Goal: Transaction & Acquisition: Purchase product/service

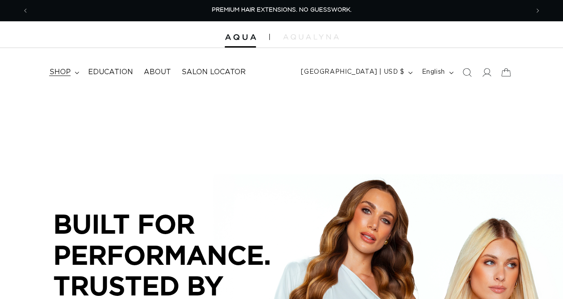
click at [75, 69] on summary "shop" at bounding box center [63, 72] width 39 height 20
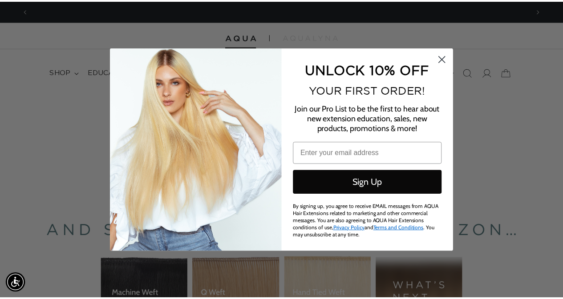
scroll to position [0, 1012]
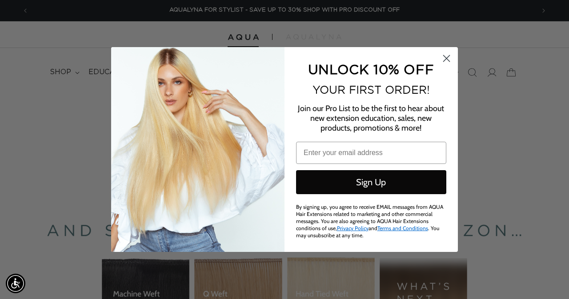
click at [443, 58] on circle "Close dialog" at bounding box center [446, 58] width 15 height 15
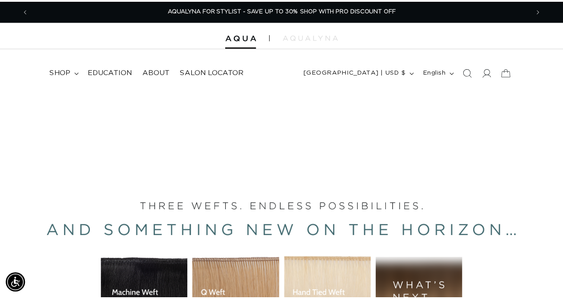
scroll to position [0, 999]
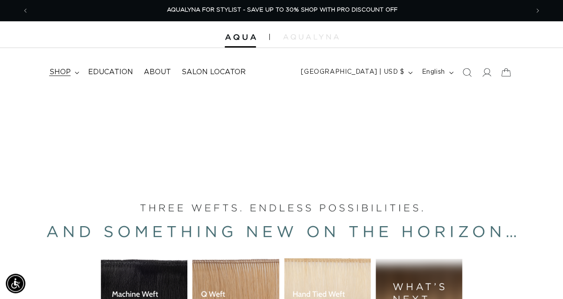
click at [76, 71] on summary "shop" at bounding box center [63, 72] width 39 height 20
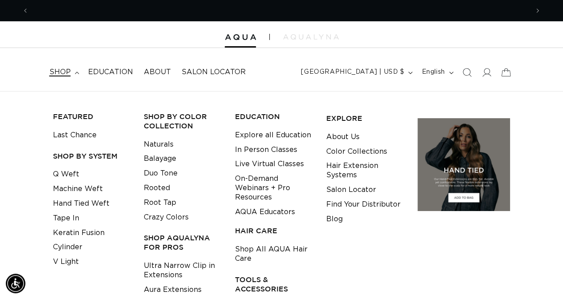
scroll to position [0, 0]
click at [71, 199] on link "Hand Tied Weft" at bounding box center [81, 204] width 56 height 15
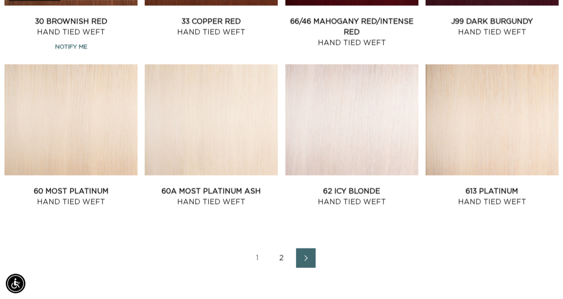
scroll to position [0, 999]
click at [280, 259] on link "2" at bounding box center [282, 259] width 20 height 20
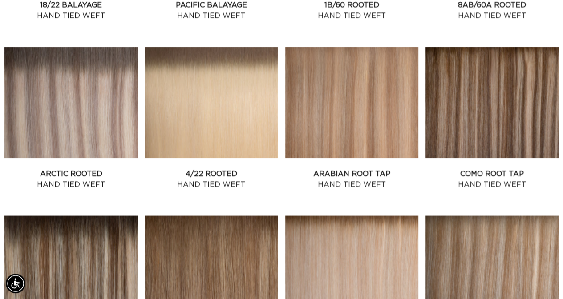
scroll to position [801, 0]
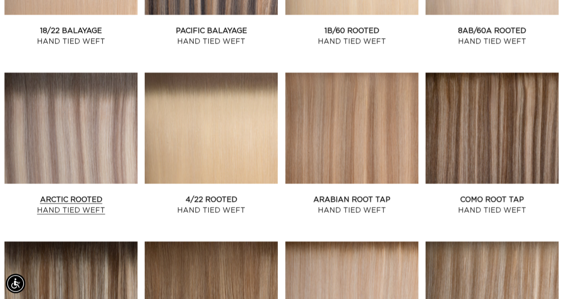
click at [46, 194] on link "Arctic Rooted Hand Tied Weft" at bounding box center [70, 204] width 133 height 21
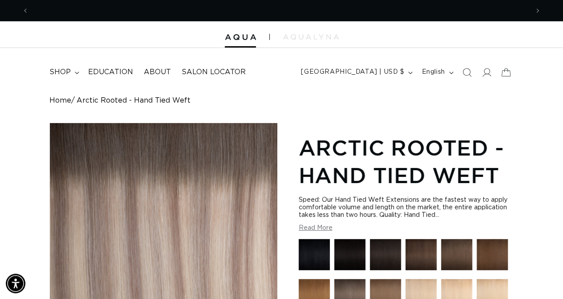
scroll to position [0, 499]
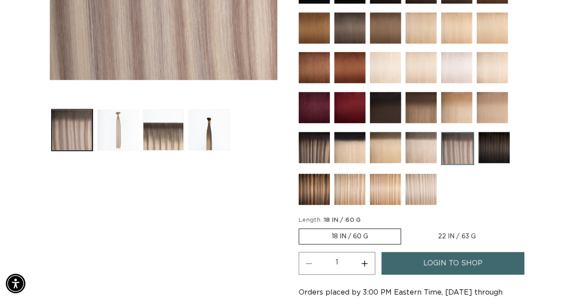
click at [126, 130] on button "Load image 2 in gallery view" at bounding box center [117, 129] width 41 height 41
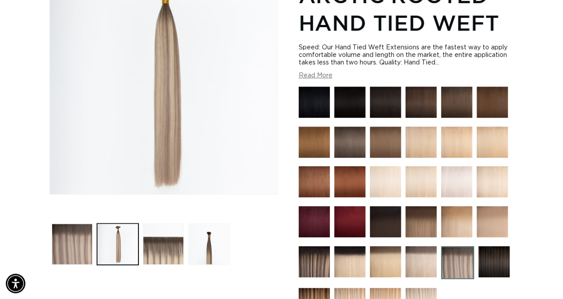
scroll to position [0, 999]
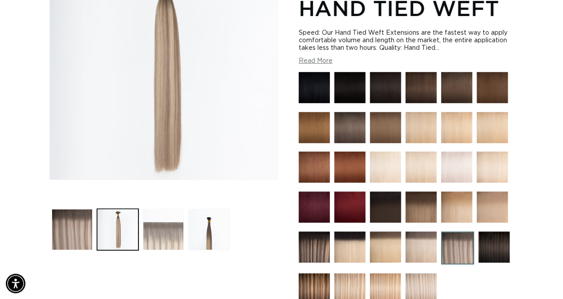
click at [160, 238] on button "Load image 3 in gallery view" at bounding box center [163, 229] width 41 height 41
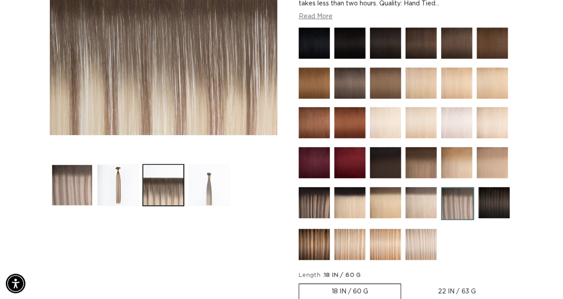
scroll to position [0, 0]
click at [459, 204] on img at bounding box center [457, 203] width 33 height 33
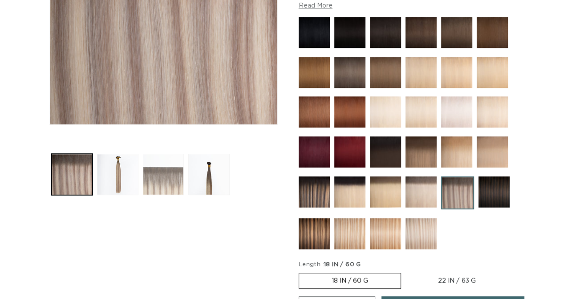
scroll to position [222, 0]
click at [120, 173] on button "Load image 2 in gallery view" at bounding box center [117, 174] width 41 height 41
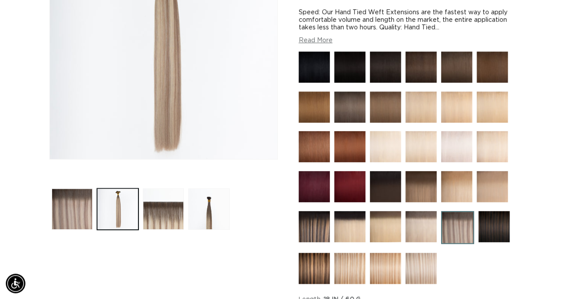
scroll to position [267, 0]
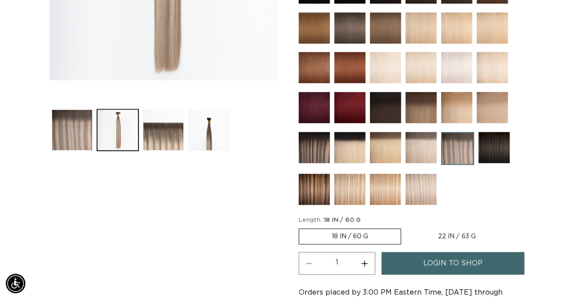
click at [313, 145] on img at bounding box center [313, 147] width 31 height 31
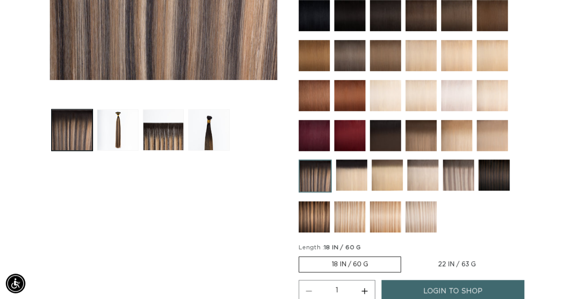
scroll to position [0, 499]
click at [422, 213] on img at bounding box center [420, 216] width 31 height 31
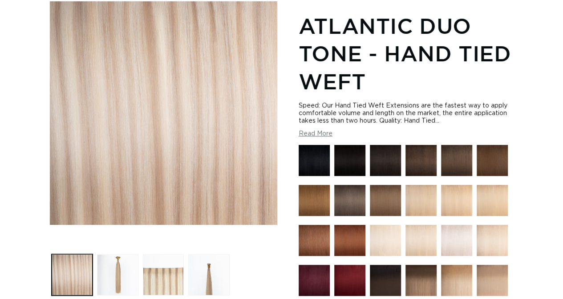
scroll to position [178, 0]
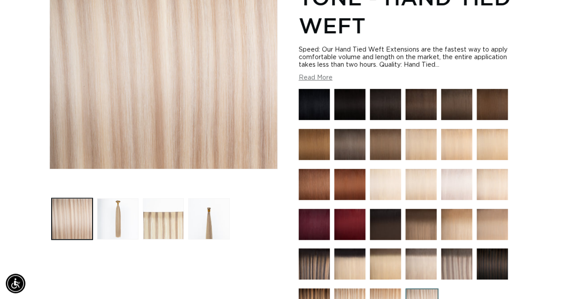
click at [464, 259] on img at bounding box center [456, 264] width 31 height 31
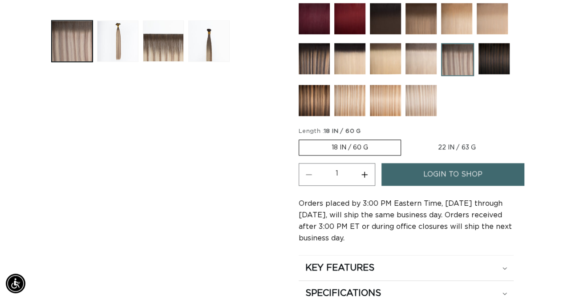
scroll to position [0, 999]
click at [358, 141] on label "18 IN / 60 G Variant sold out or unavailable" at bounding box center [349, 148] width 102 height 16
click at [301, 138] on input "18 IN / 60 G Variant sold out or unavailable" at bounding box center [301, 138] width 0 height 0
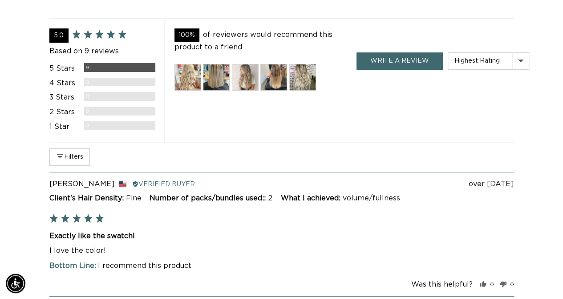
click at [278, 74] on img at bounding box center [273, 77] width 27 height 27
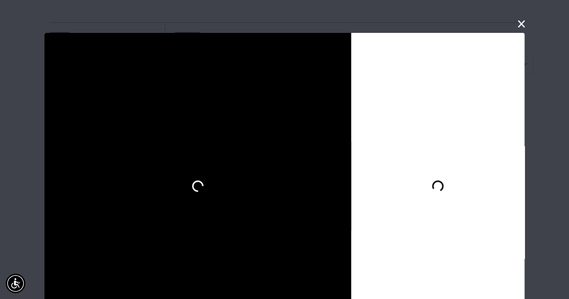
scroll to position [33, 0]
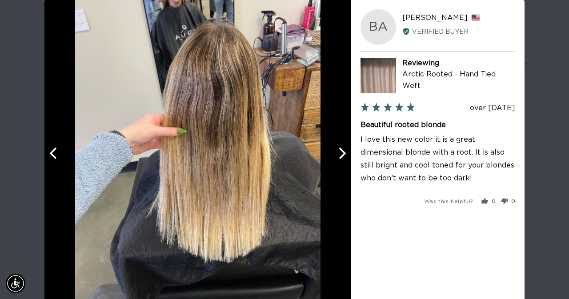
click at [337, 155] on icon "Next" at bounding box center [342, 153] width 12 height 12
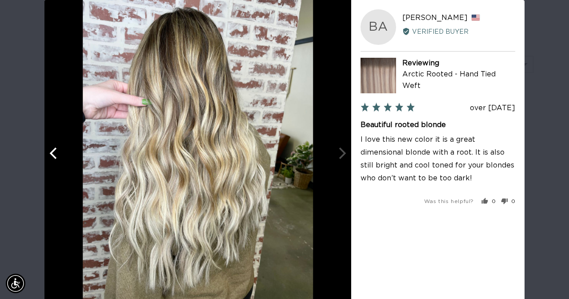
scroll to position [0, 0]
click at [337, 155] on div at bounding box center [197, 153] width 307 height 307
click at [339, 155] on div at bounding box center [197, 153] width 307 height 307
click at [50, 153] on icon "Previous" at bounding box center [54, 153] width 12 height 12
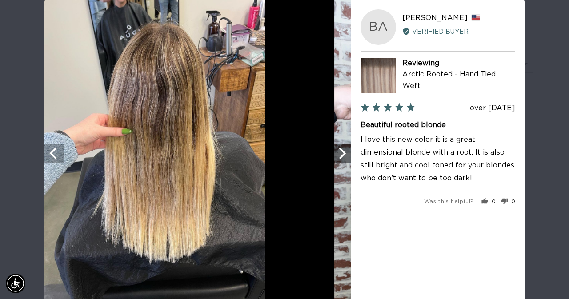
scroll to position [0, 506]
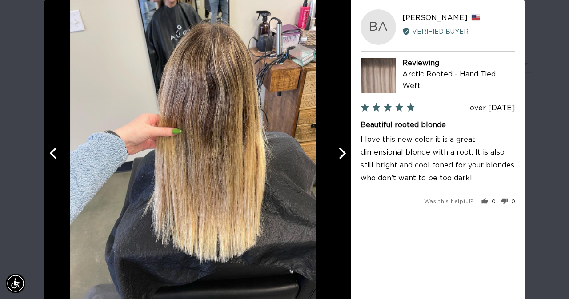
click at [50, 153] on icon "Previous" at bounding box center [54, 153] width 12 height 12
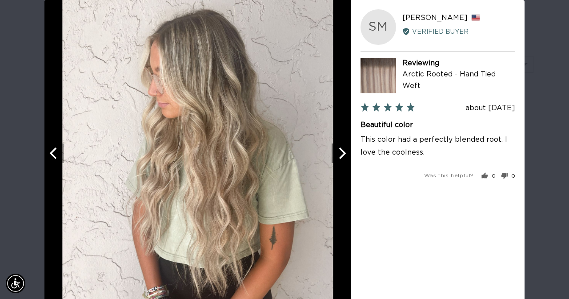
click at [50, 153] on icon "Previous" at bounding box center [54, 153] width 12 height 12
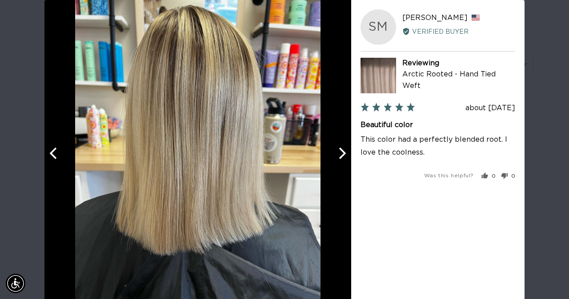
scroll to position [0, 1012]
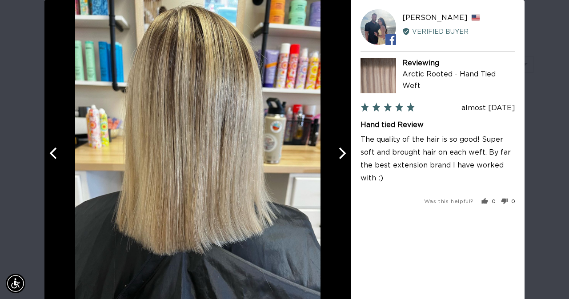
click at [50, 153] on icon "Previous" at bounding box center [54, 153] width 12 height 12
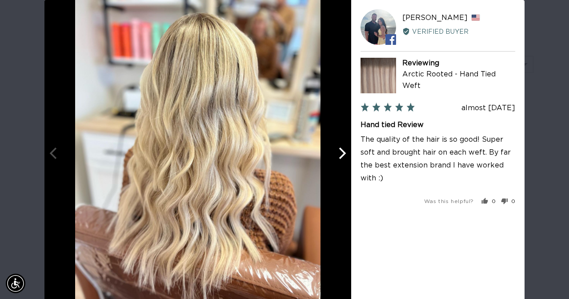
scroll to position [0, 506]
click at [50, 153] on div at bounding box center [197, 153] width 307 height 307
click at [50, 154] on div at bounding box center [197, 153] width 307 height 307
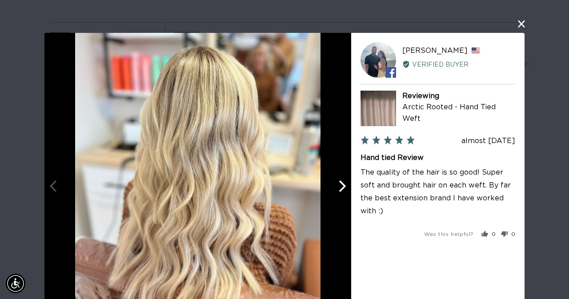
click at [518, 20] on button "close this modal window" at bounding box center [521, 24] width 11 height 11
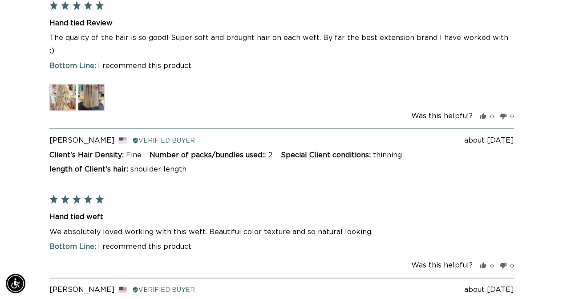
click at [66, 84] on img at bounding box center [62, 97] width 27 height 27
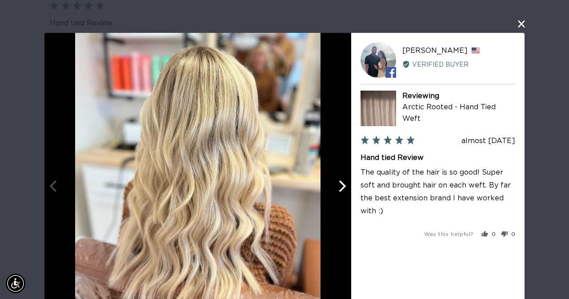
click at [517, 21] on button "close this modal window" at bounding box center [521, 24] width 11 height 11
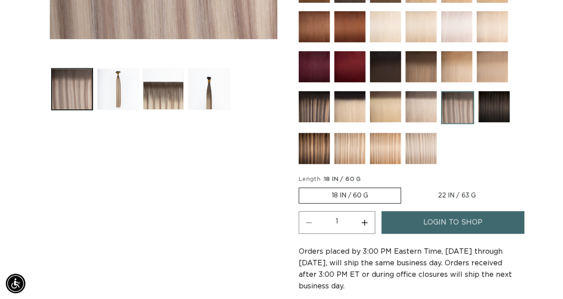
click at [310, 101] on img at bounding box center [313, 106] width 31 height 31
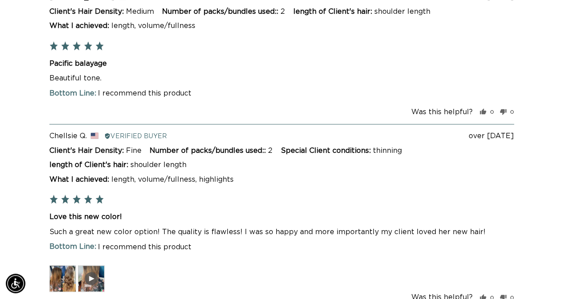
scroll to position [2046, 0]
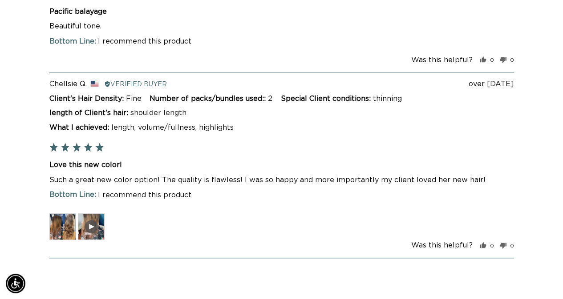
click at [61, 220] on img at bounding box center [62, 226] width 27 height 27
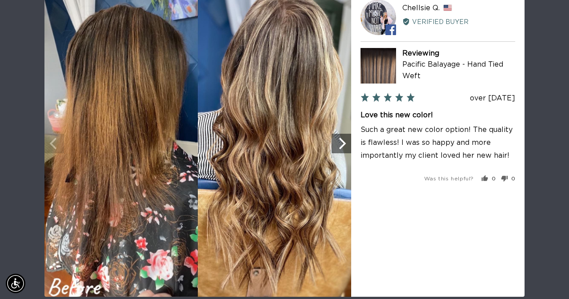
scroll to position [0, 0]
click at [338, 142] on icon "Next" at bounding box center [342, 143] width 12 height 12
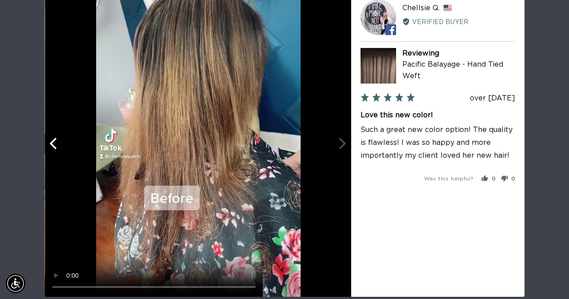
click at [338, 142] on video "Your browser doesn't support HTML5 videos." at bounding box center [198, 143] width 307 height 307
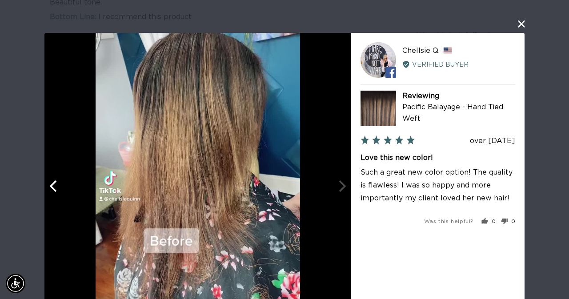
scroll to position [0, 506]
click at [518, 24] on button "close this modal window" at bounding box center [521, 24] width 11 height 11
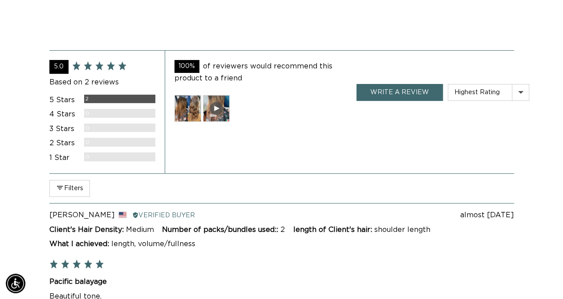
scroll to position [0, 999]
click at [180, 100] on img at bounding box center [187, 108] width 27 height 27
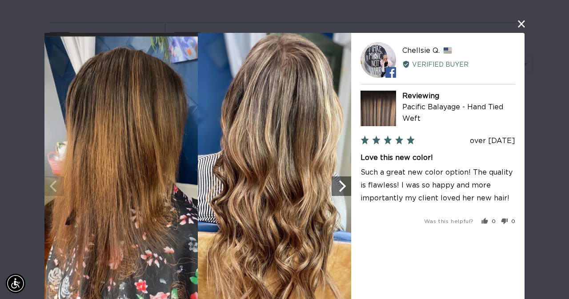
scroll to position [0, 0]
click at [519, 20] on button "close this modal window" at bounding box center [521, 24] width 11 height 11
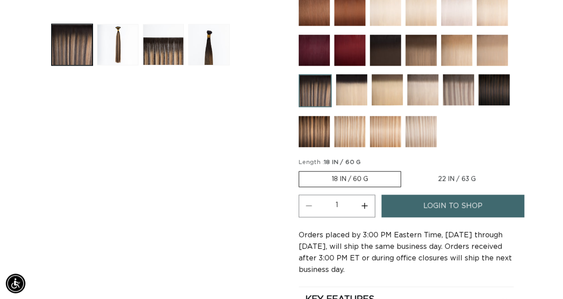
scroll to position [0, 999]
click at [339, 129] on img at bounding box center [349, 131] width 31 height 31
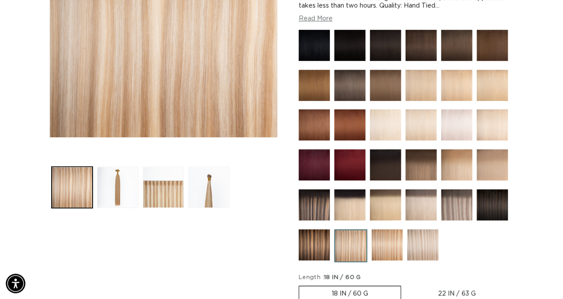
scroll to position [356, 0]
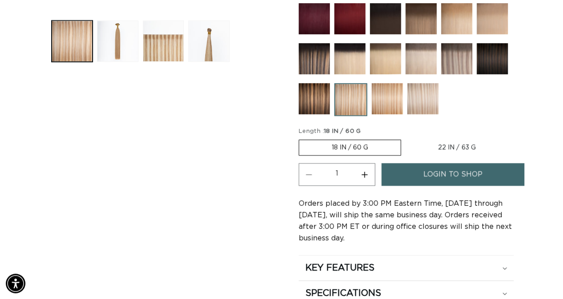
click at [425, 96] on img at bounding box center [422, 98] width 31 height 31
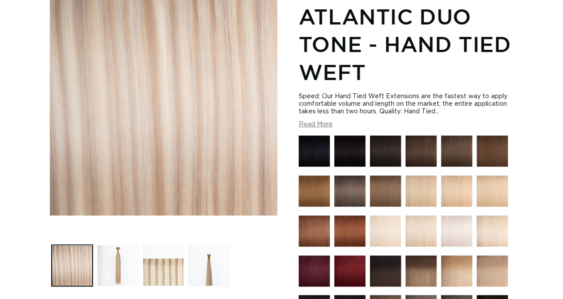
scroll to position [133, 0]
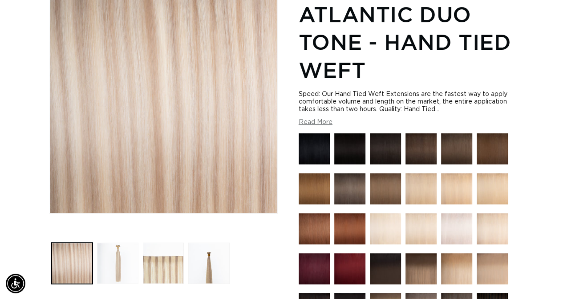
click at [114, 259] on button "Load image 2 in gallery view" at bounding box center [117, 263] width 41 height 41
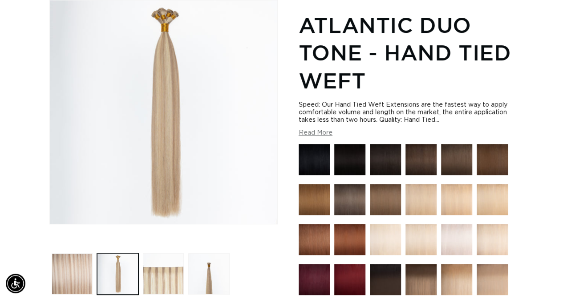
scroll to position [301, 0]
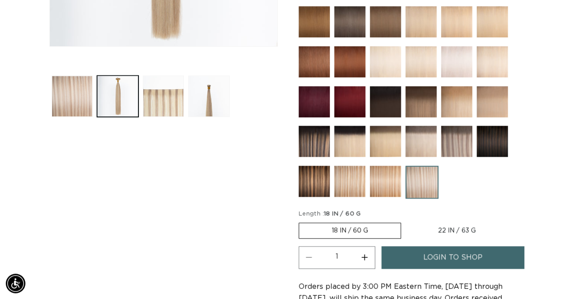
click at [458, 142] on img at bounding box center [456, 141] width 31 height 31
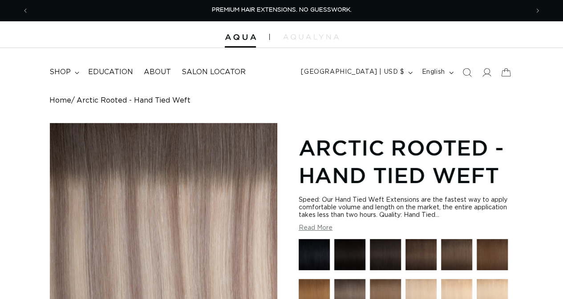
scroll to position [178, 0]
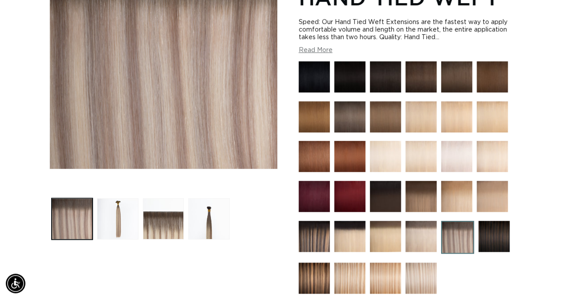
click at [488, 198] on img at bounding box center [491, 196] width 31 height 31
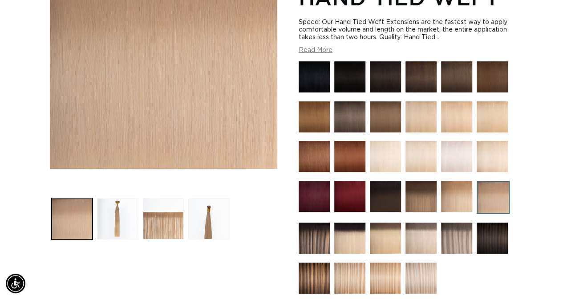
click at [465, 186] on img at bounding box center [456, 196] width 31 height 31
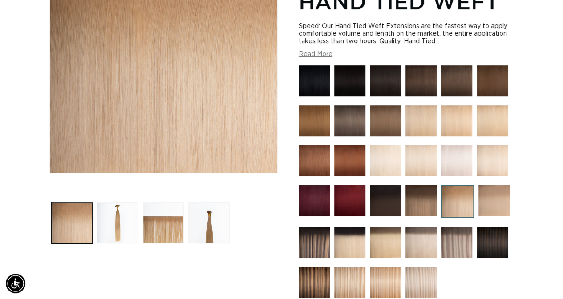
scroll to position [222, 0]
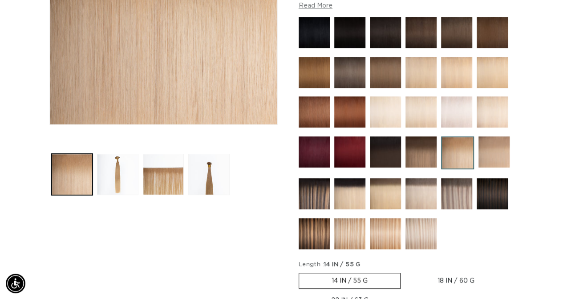
click at [459, 190] on img at bounding box center [456, 193] width 31 height 31
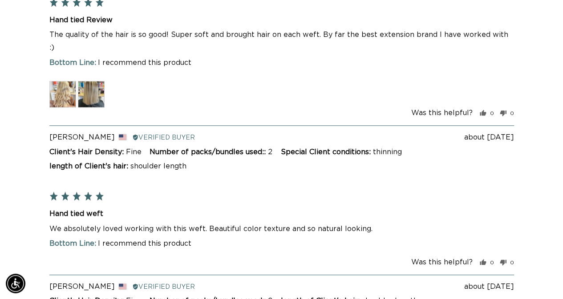
click at [90, 81] on img at bounding box center [91, 94] width 27 height 27
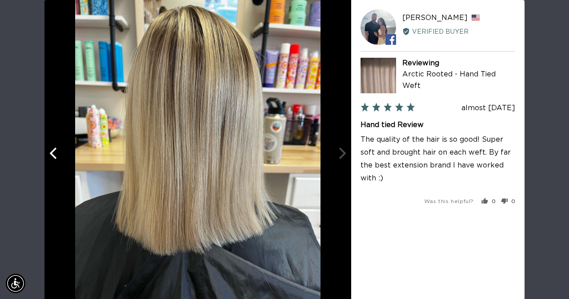
scroll to position [0, 506]
click at [54, 154] on icon "Previous" at bounding box center [54, 153] width 12 height 12
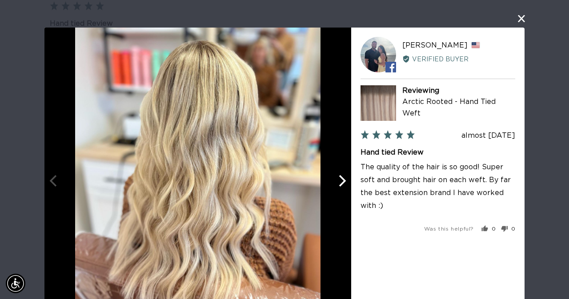
scroll to position [0, 0]
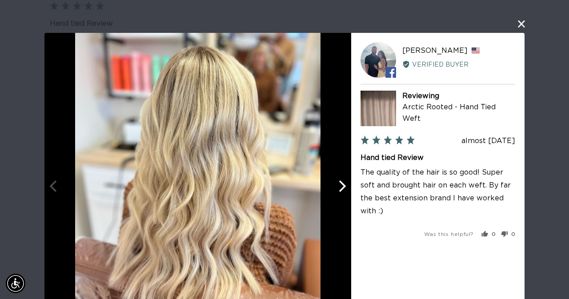
click at [516, 26] on button "close this modal window" at bounding box center [521, 24] width 11 height 11
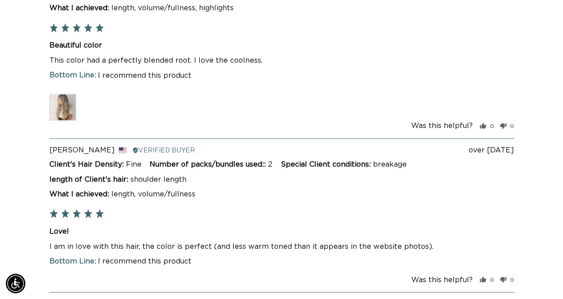
click at [64, 94] on img at bounding box center [62, 107] width 27 height 27
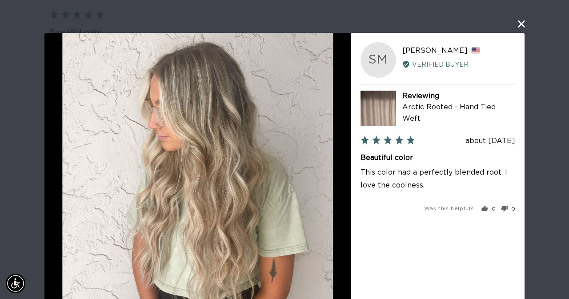
click at [519, 24] on button "close this modal window" at bounding box center [521, 24] width 11 height 11
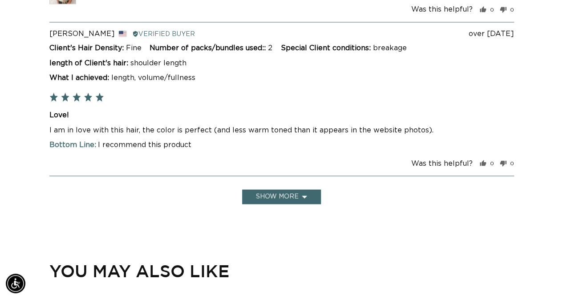
scroll to position [2487, 0]
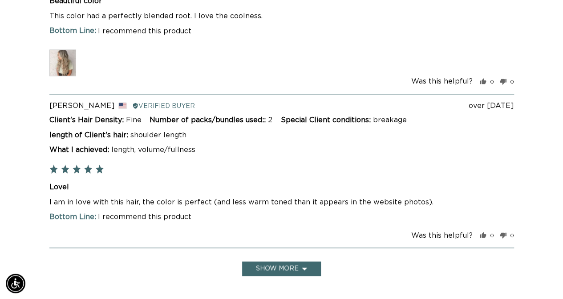
click at [262, 262] on button "Show more" at bounding box center [281, 269] width 79 height 15
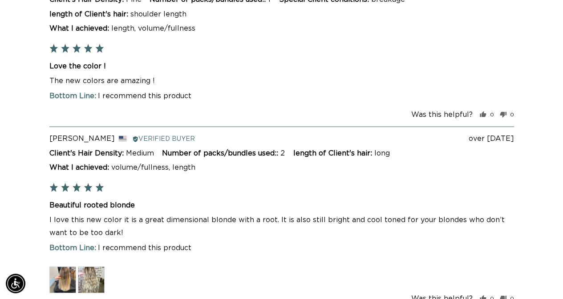
scroll to position [2798, 0]
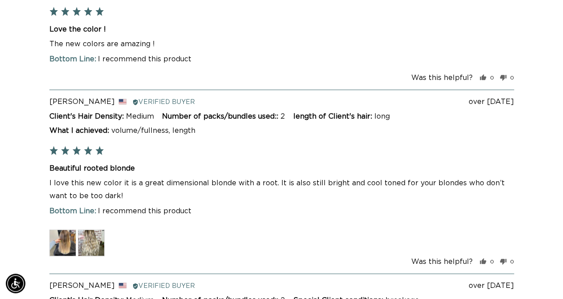
click at [63, 230] on img at bounding box center [62, 243] width 27 height 27
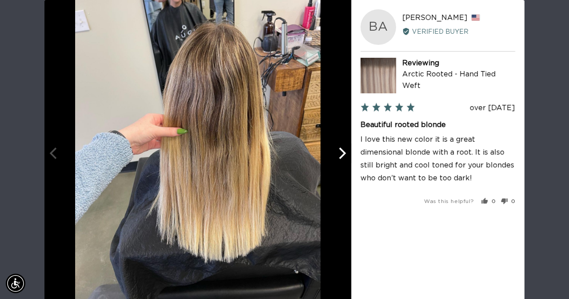
scroll to position [0, 506]
click at [339, 154] on icon "Next" at bounding box center [342, 153] width 12 height 12
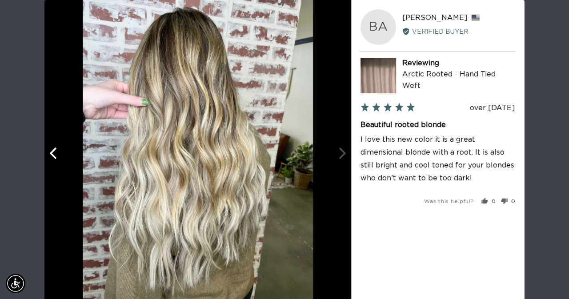
scroll to position [0, 0]
click at [49, 153] on icon "Previous" at bounding box center [52, 153] width 7 height 12
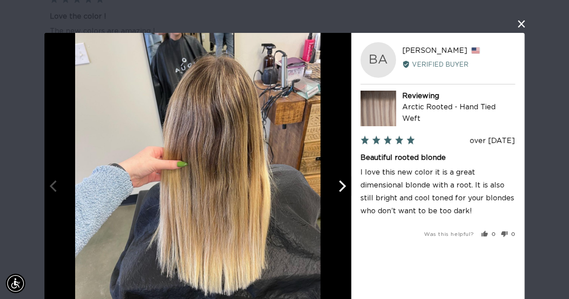
click at [519, 22] on button "close this modal window" at bounding box center [521, 24] width 11 height 11
